Goal: Information Seeking & Learning: Find specific page/section

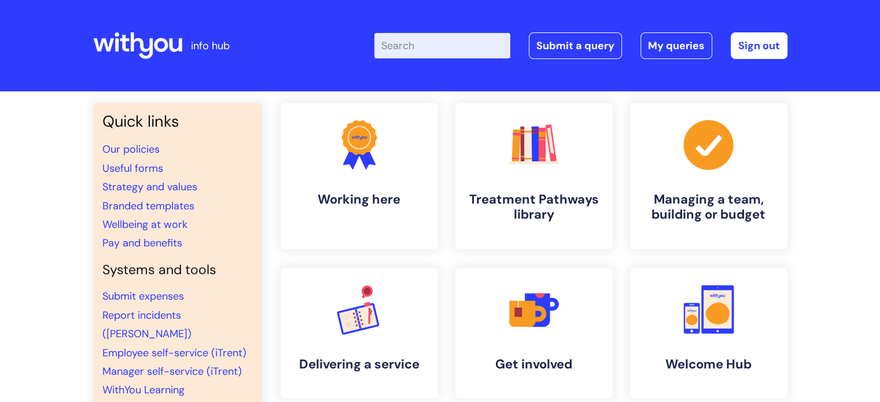
click at [471, 46] on input "Enter your search term here..." at bounding box center [442, 45] width 136 height 25
type input "job descriptions"
click button "Search" at bounding box center [0, 0] width 0 height 0
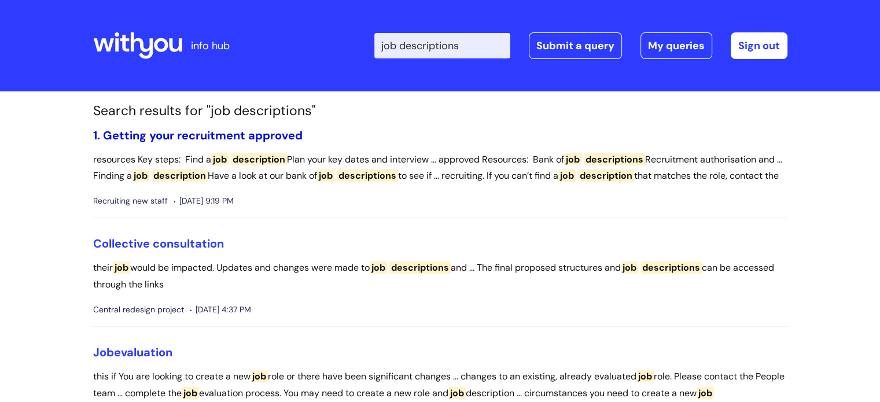
click at [146, 132] on link "1. Getting your recruitment approved" at bounding box center [197, 135] width 209 height 15
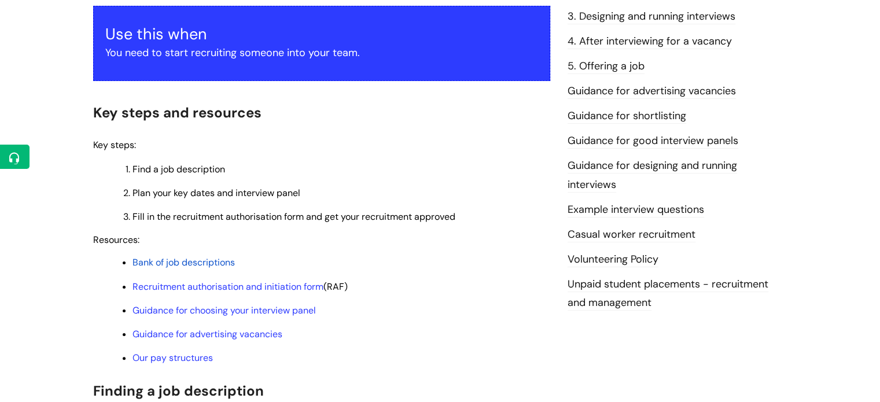
scroll to position [303, 0]
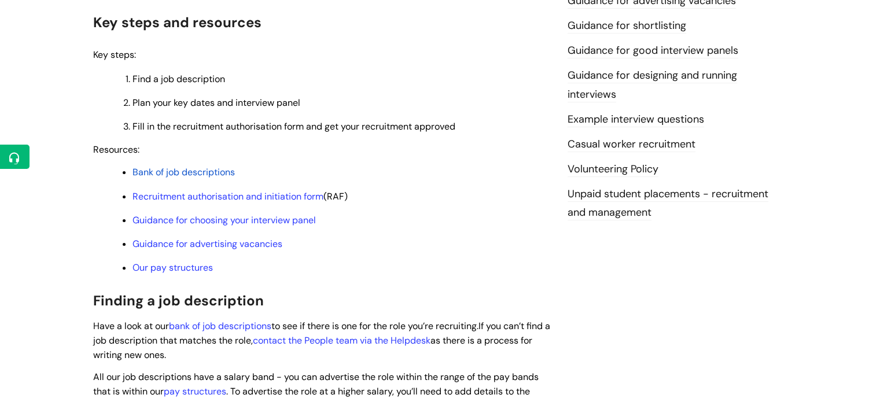
click at [219, 178] on span "Bank of job descriptions" at bounding box center [183, 172] width 102 height 12
